Goal: Navigation & Orientation: Find specific page/section

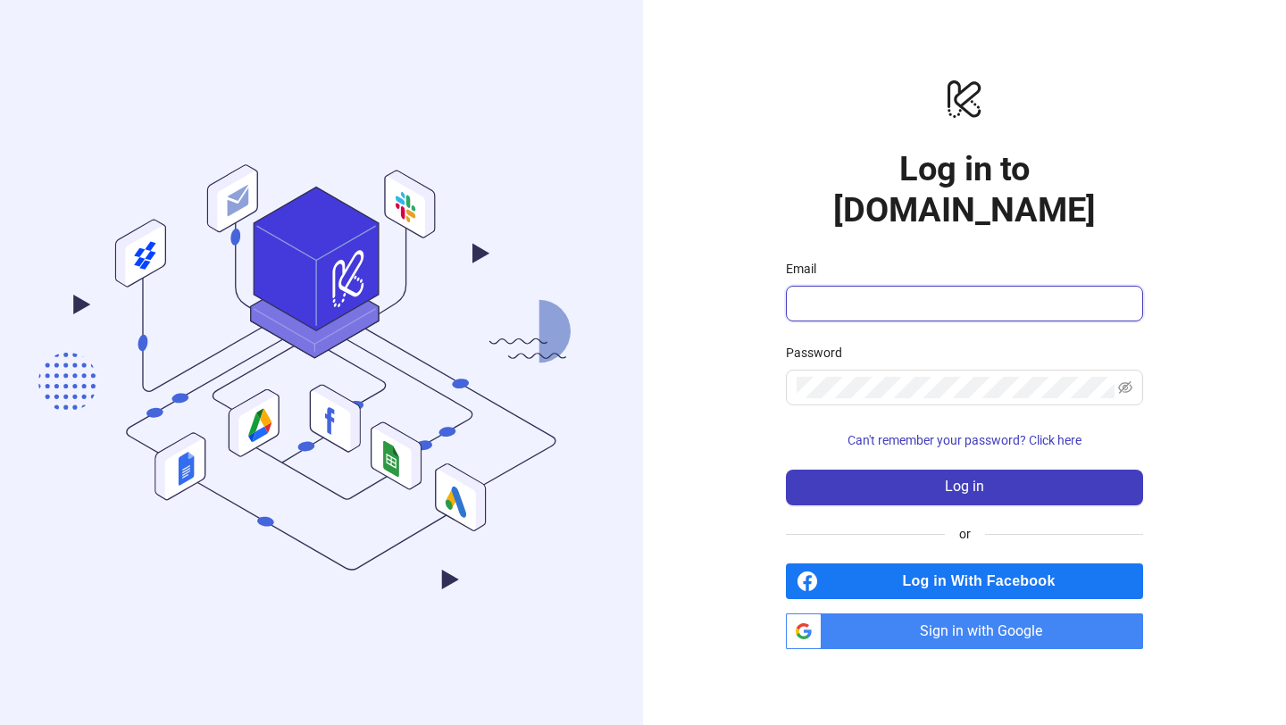
click at [842, 293] on input "Email" at bounding box center [963, 303] width 332 height 21
type input "**********"
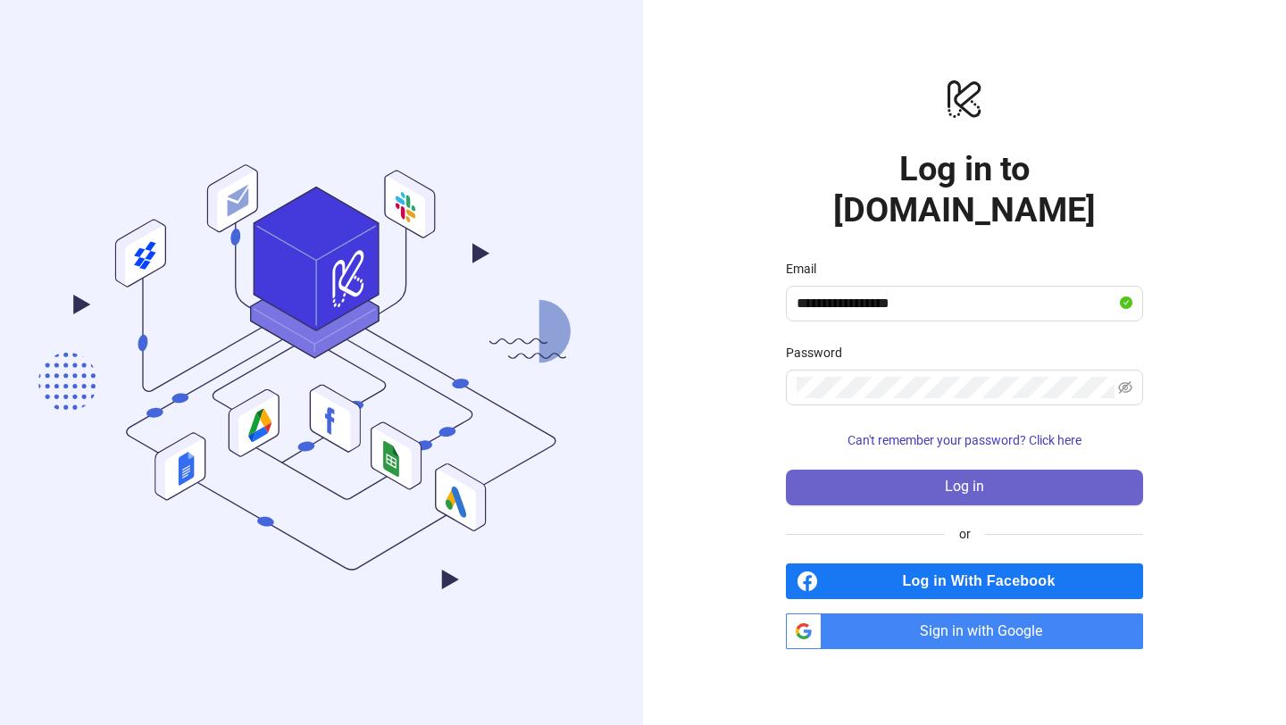
click at [895, 470] on button "Log in" at bounding box center [964, 488] width 357 height 36
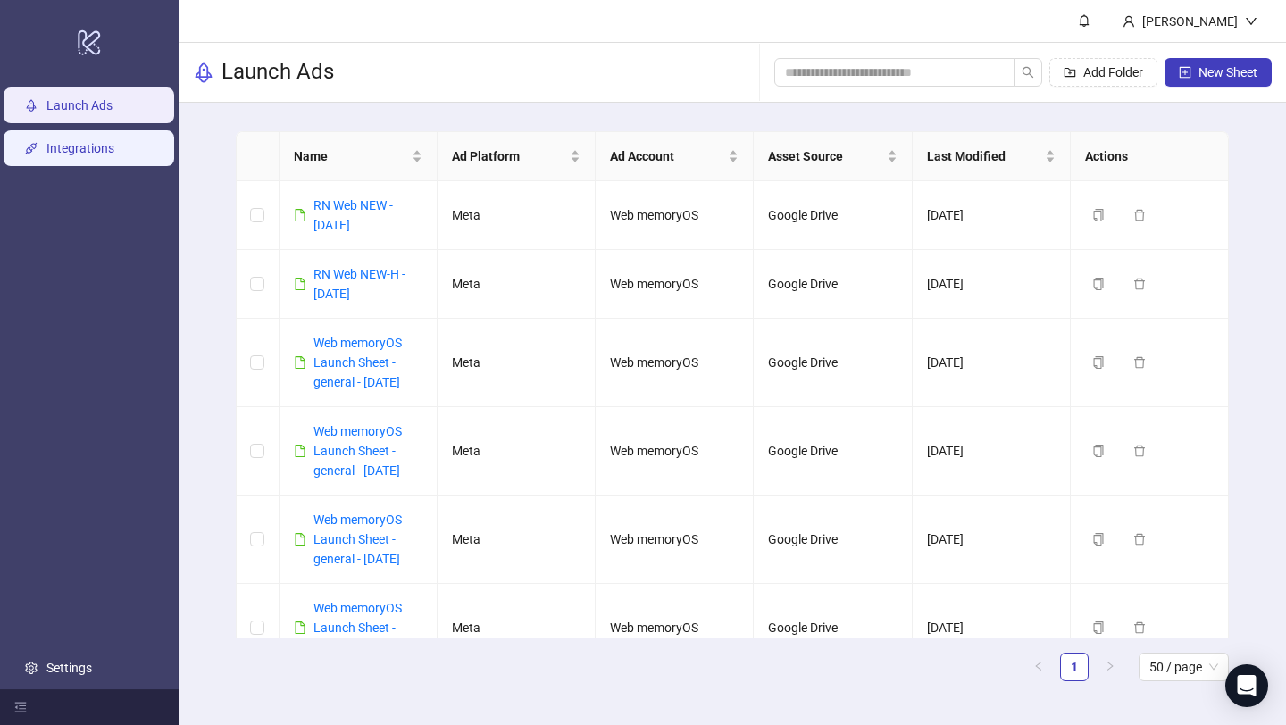
click at [101, 147] on link "Integrations" at bounding box center [80, 148] width 68 height 14
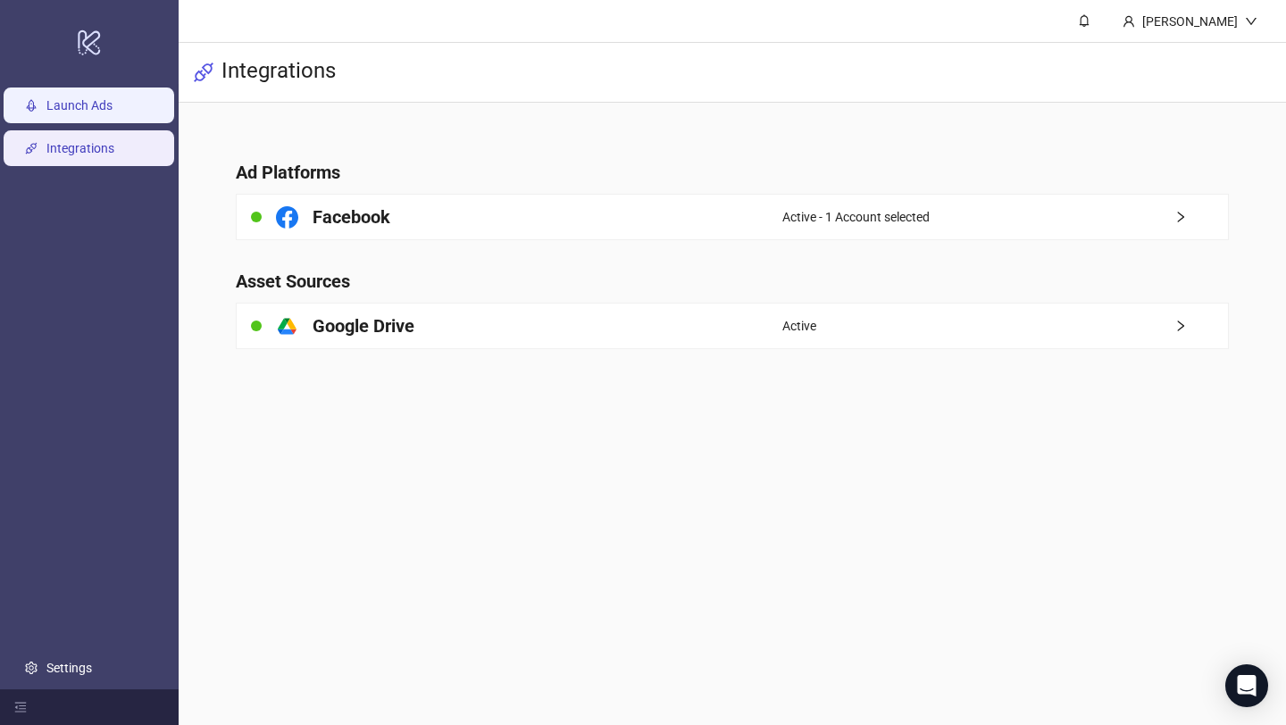
click at [86, 113] on link "Launch Ads" at bounding box center [79, 105] width 66 height 14
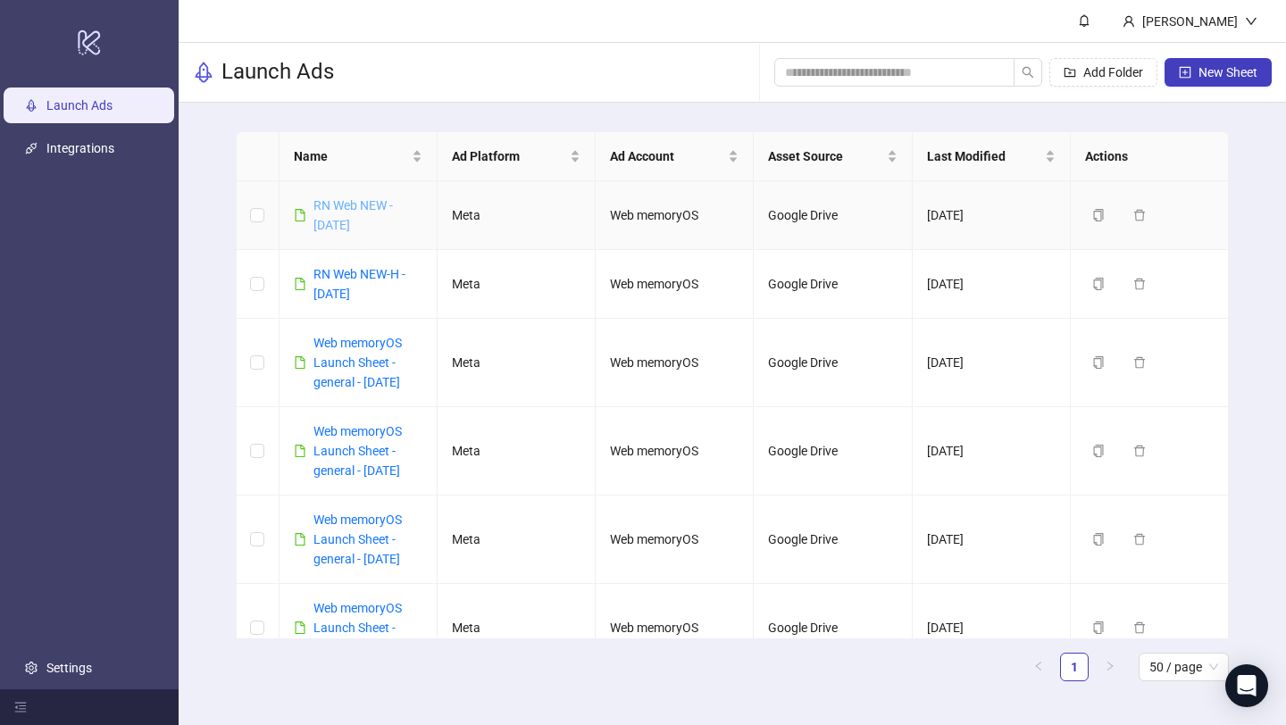
click at [352, 211] on link "RN Web NEW - [DATE]" at bounding box center [353, 215] width 79 height 34
click at [81, 669] on link "Settings" at bounding box center [69, 668] width 46 height 14
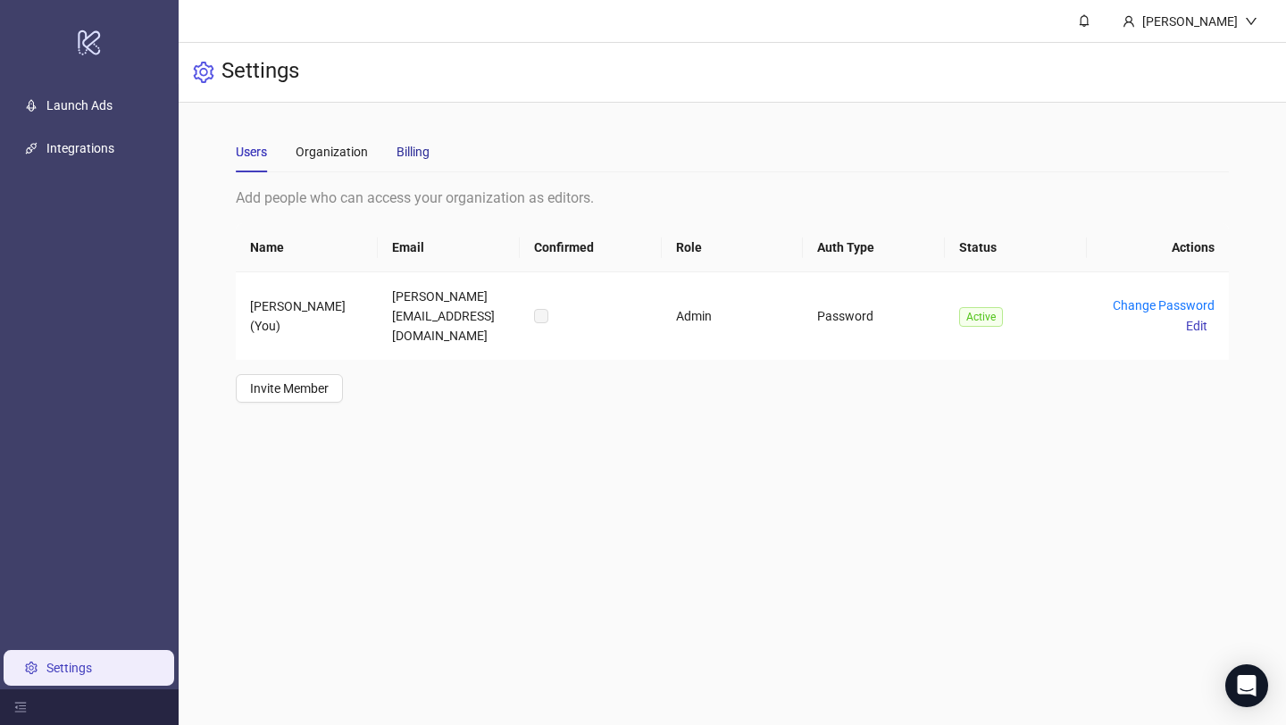
click at [417, 147] on div "Billing" at bounding box center [413, 152] width 33 height 20
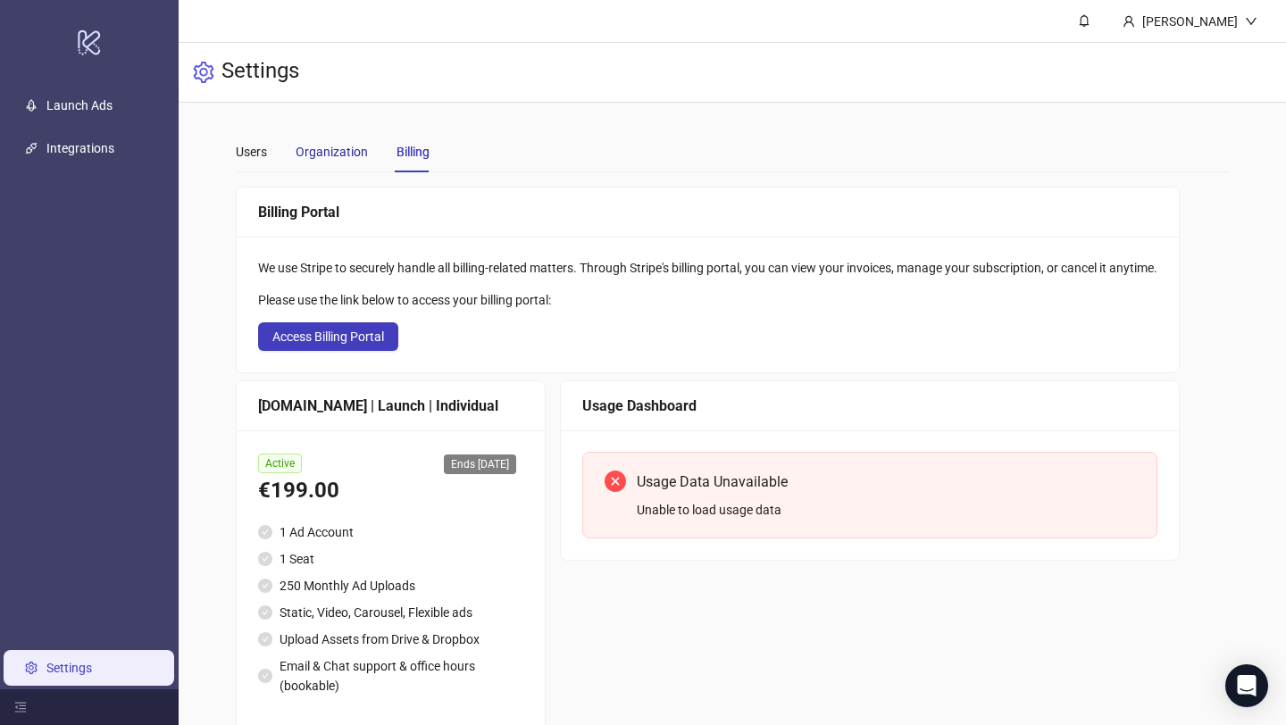
click at [334, 153] on div "Organization" at bounding box center [332, 152] width 72 height 20
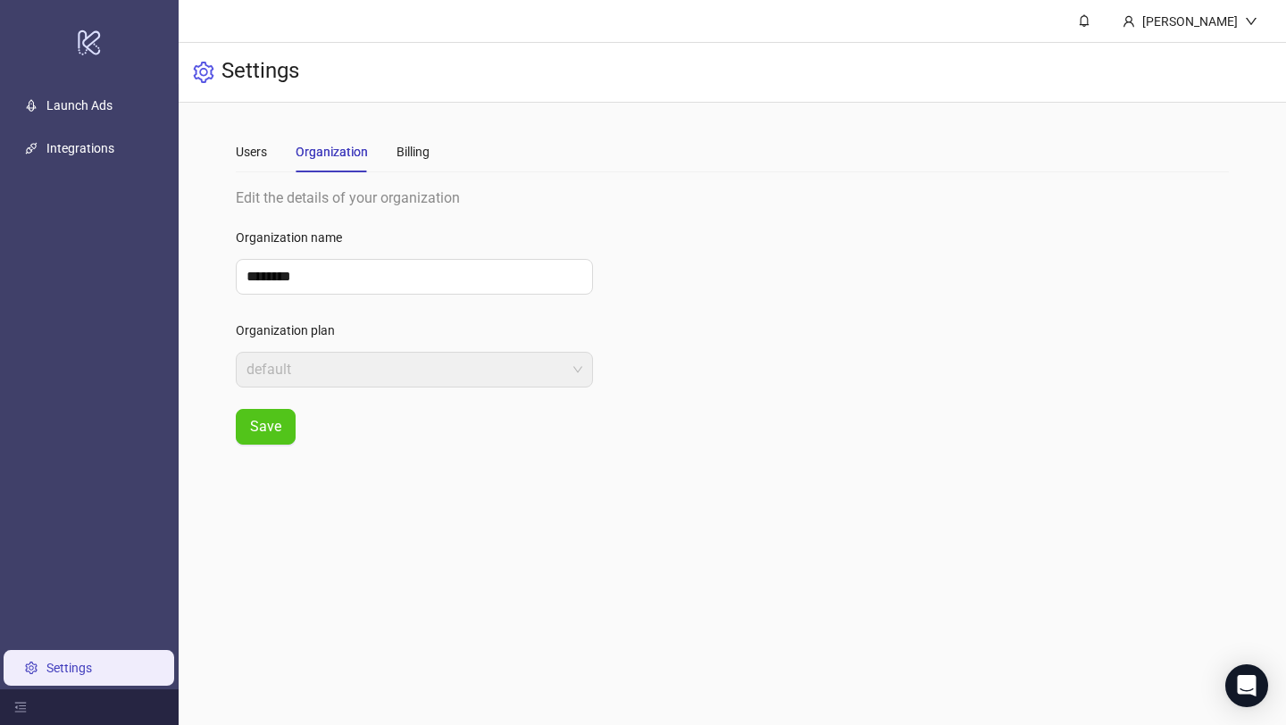
click at [268, 147] on div "Users Organization Billing" at bounding box center [333, 151] width 194 height 41
click at [253, 151] on div "Users" at bounding box center [251, 152] width 31 height 20
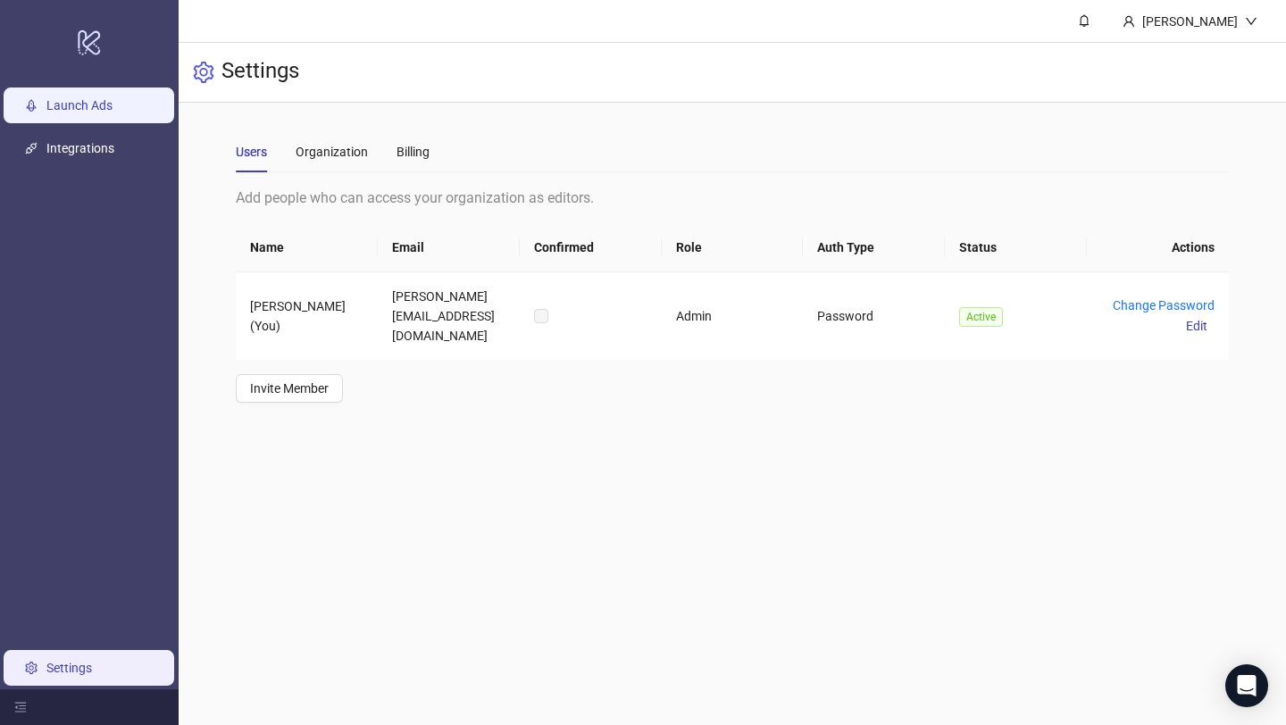
click at [96, 102] on link "Launch Ads" at bounding box center [79, 105] width 66 height 14
